Goal: Complete application form: Complete application form

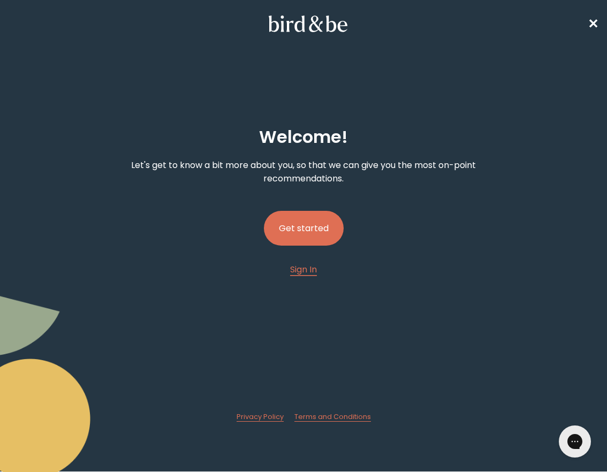
click at [294, 234] on button "Get started" at bounding box center [304, 228] width 80 height 35
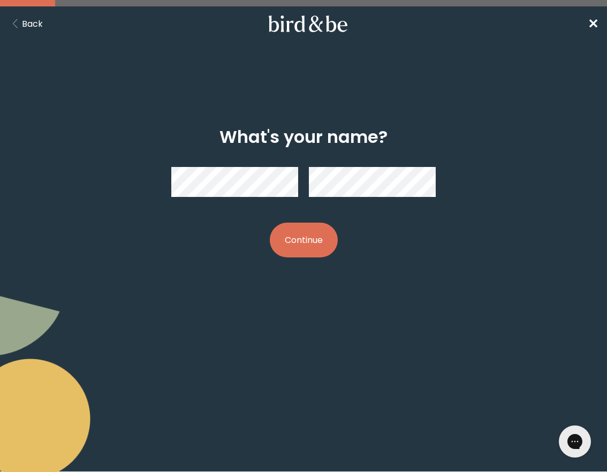
click at [304, 224] on button "Continue" at bounding box center [304, 240] width 68 height 35
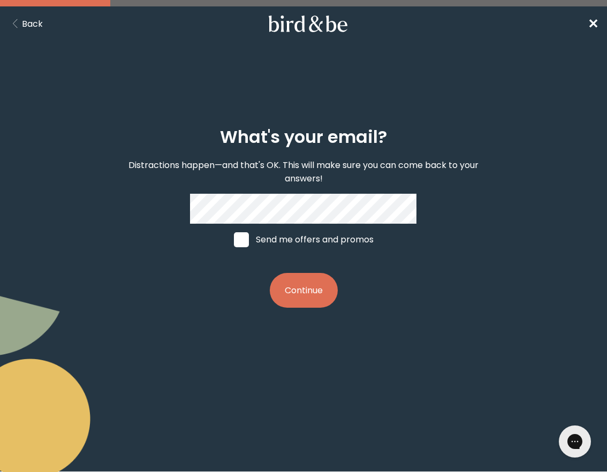
click at [293, 278] on button "Continue" at bounding box center [304, 290] width 68 height 35
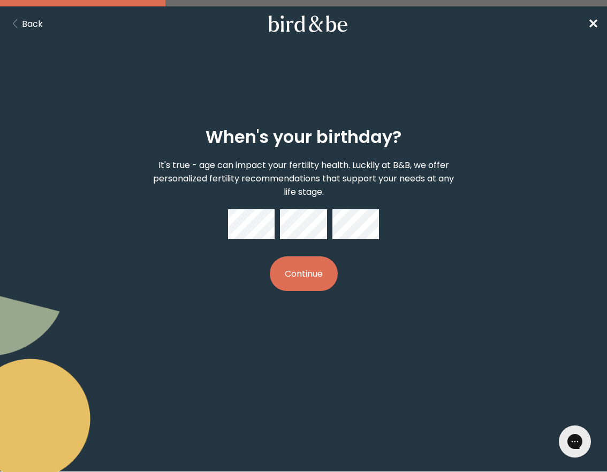
click at [270, 256] on button "Continue" at bounding box center [304, 273] width 68 height 35
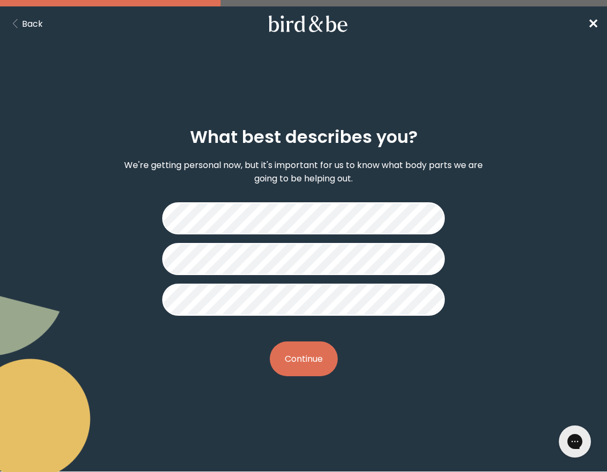
click at [305, 358] on button "Continue" at bounding box center [304, 359] width 68 height 35
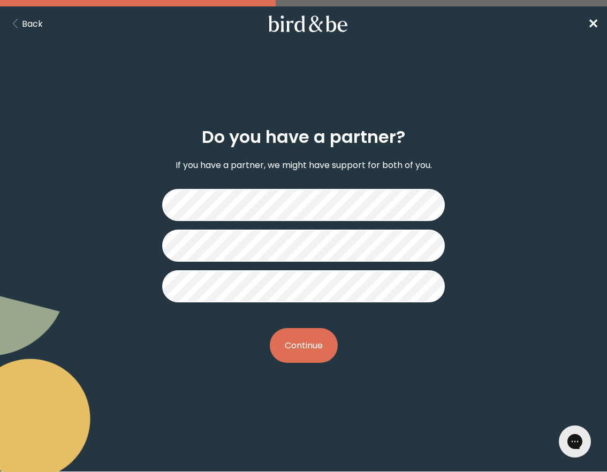
click at [305, 346] on button "Continue" at bounding box center [304, 345] width 68 height 35
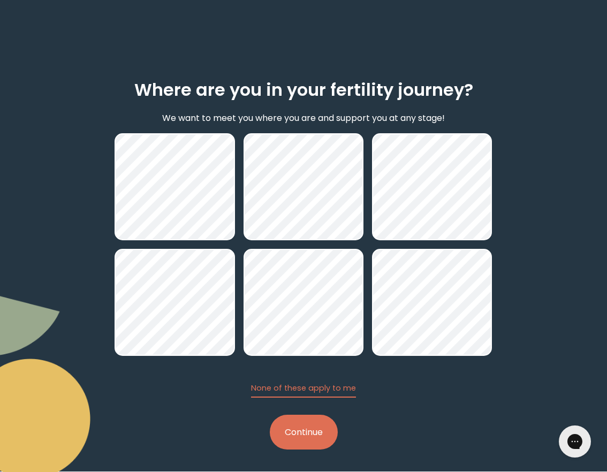
scroll to position [49, 0]
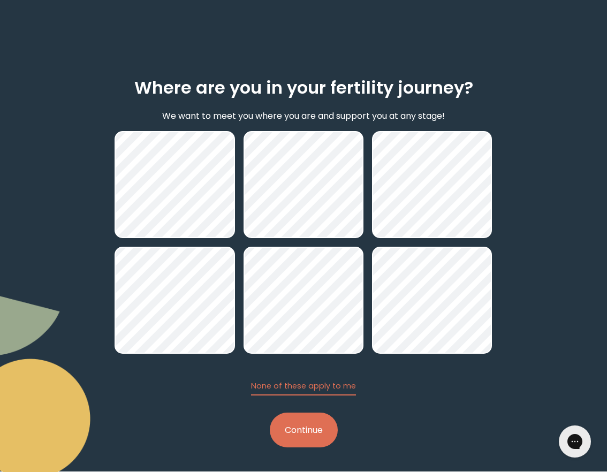
click at [378, 90] on h2 "Where are you in your fertility journey?" at bounding box center [303, 88] width 339 height 26
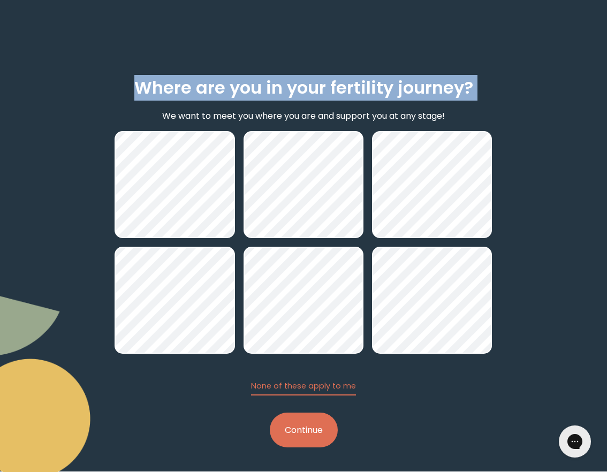
click at [378, 90] on h2 "Where are you in your fertility journey?" at bounding box center [303, 88] width 339 height 26
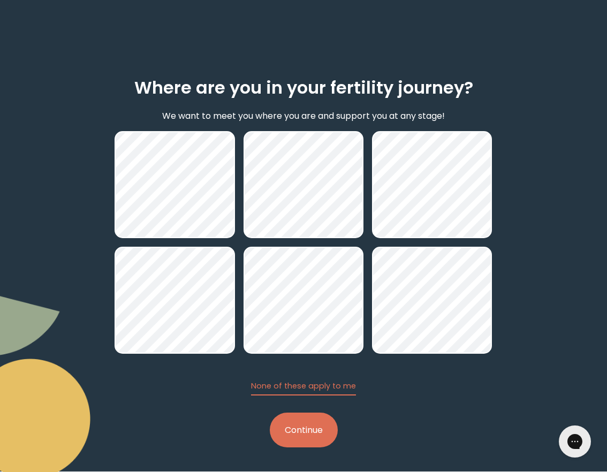
click at [378, 110] on p "We want to meet you where you are and support you at any stage!" at bounding box center [303, 115] width 283 height 13
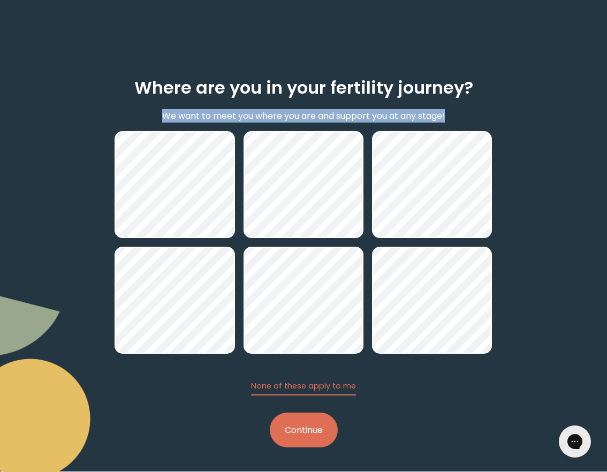
click at [378, 110] on p "We want to meet you where you are and support you at any stage!" at bounding box center [303, 115] width 283 height 13
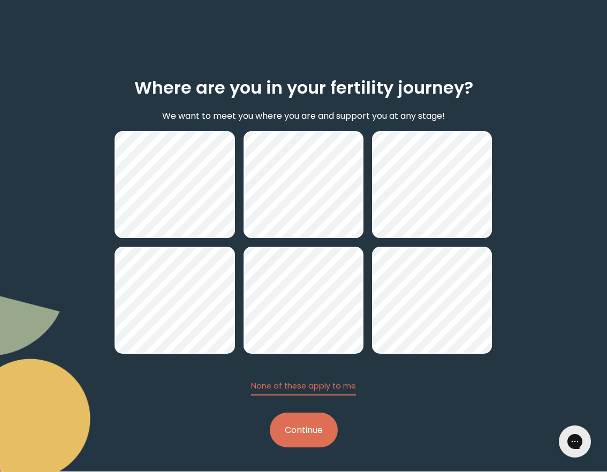
click at [378, 87] on h2 "Where are you in your fertility journey?" at bounding box center [303, 88] width 339 height 26
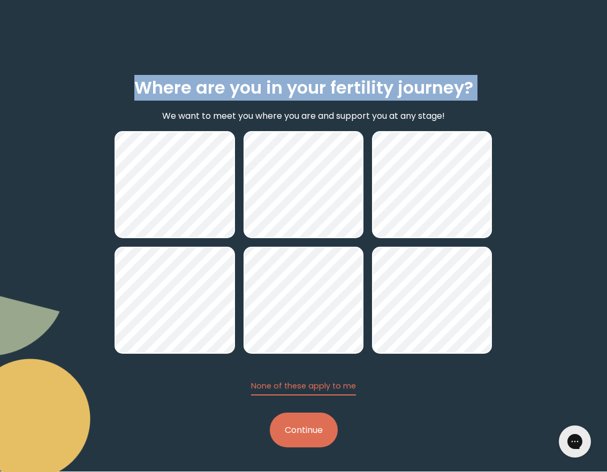
click at [378, 87] on h2 "Where are you in your fertility journey?" at bounding box center [303, 88] width 339 height 26
click at [387, 61] on div "Where are you in your fertility journey? We want to meet you where you are and …" at bounding box center [303, 263] width 377 height 404
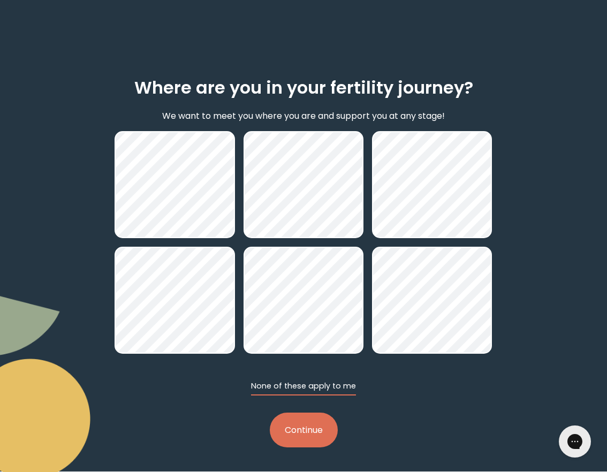
click at [307, 387] on button "None of these apply to me" at bounding box center [303, 388] width 105 height 15
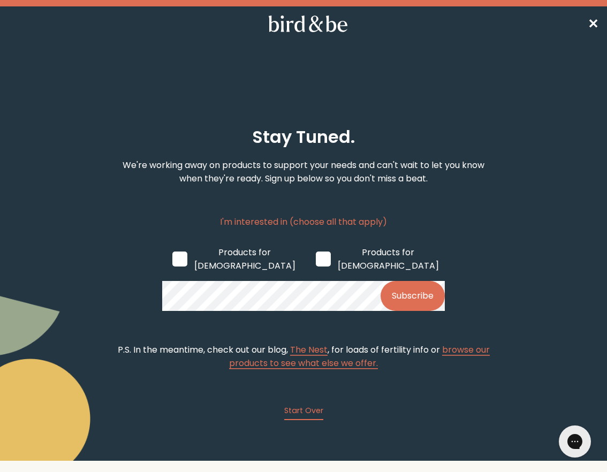
click at [316, 256] on span at bounding box center [323, 259] width 15 height 15
click at [315, 259] on input "Products for [DEMOGRAPHIC_DATA]" at bounding box center [315, 259] width 1 height 1
checkbox input "true"
click at [596, 30] on nav "✕" at bounding box center [303, 23] width 607 height 34
click at [593, 23] on span "✕" at bounding box center [593, 24] width 11 height 18
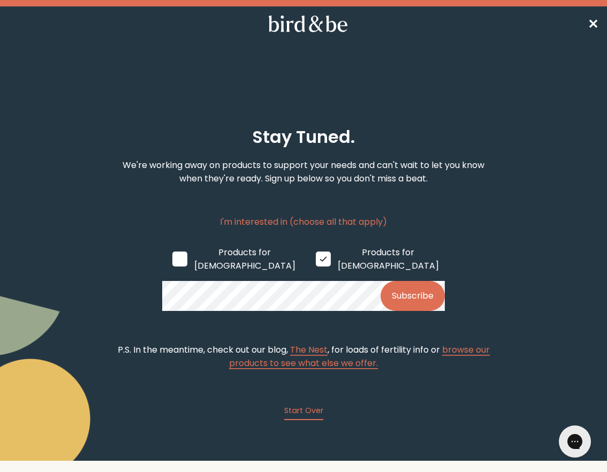
click at [593, 23] on span "✕" at bounding box center [593, 24] width 11 height 18
